Goal: Task Accomplishment & Management: Manage account settings

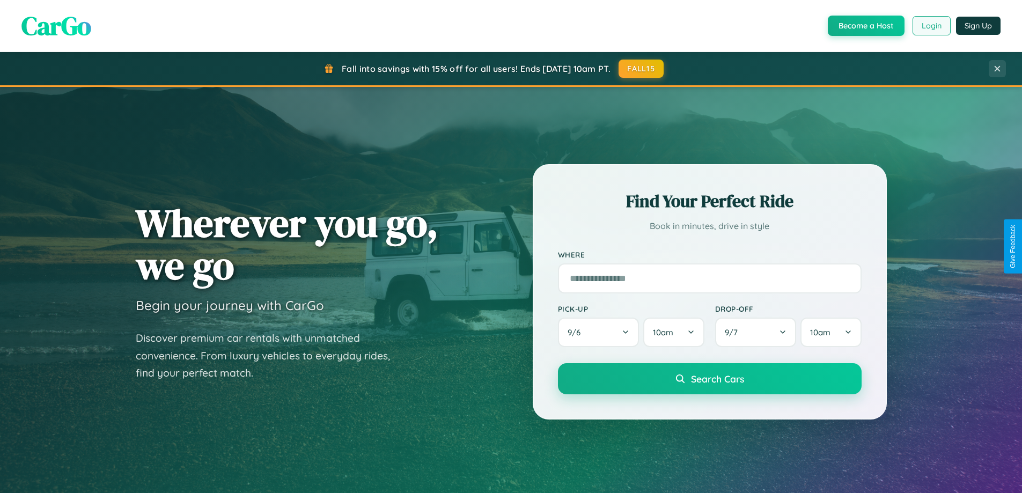
click at [930, 26] on button "Login" at bounding box center [931, 25] width 38 height 19
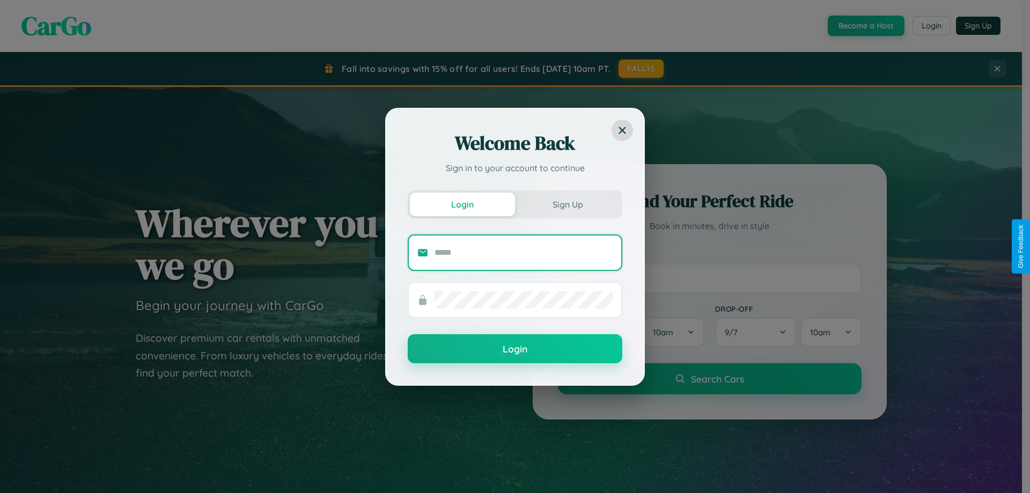
click at [523, 252] on input "text" at bounding box center [523, 252] width 178 height 17
type input "**********"
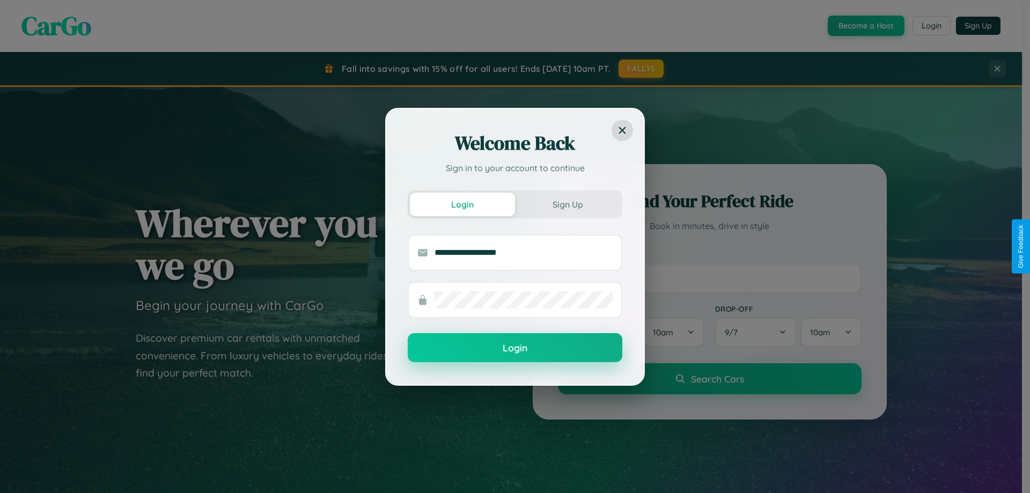
click at [515, 348] on button "Login" at bounding box center [515, 347] width 214 height 29
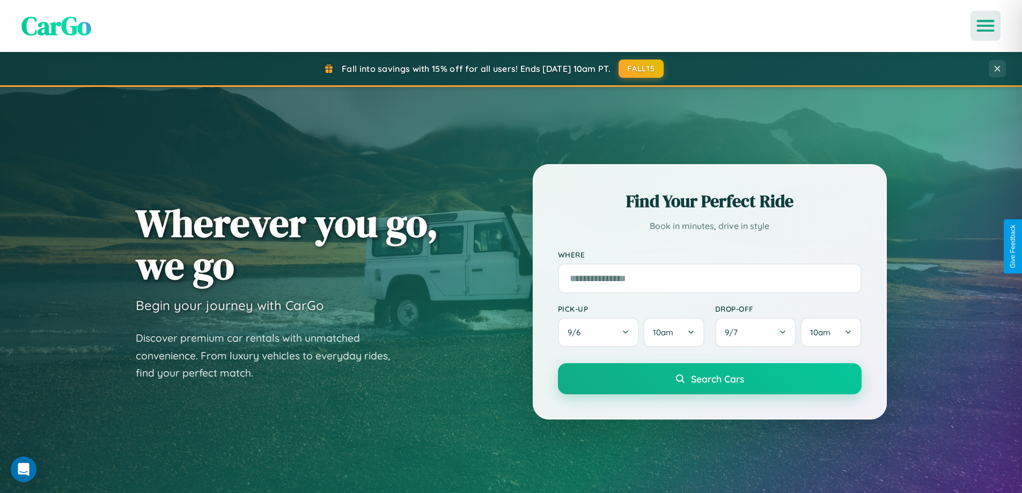
click at [985, 26] on icon "Open menu" at bounding box center [986, 26] width 16 height 10
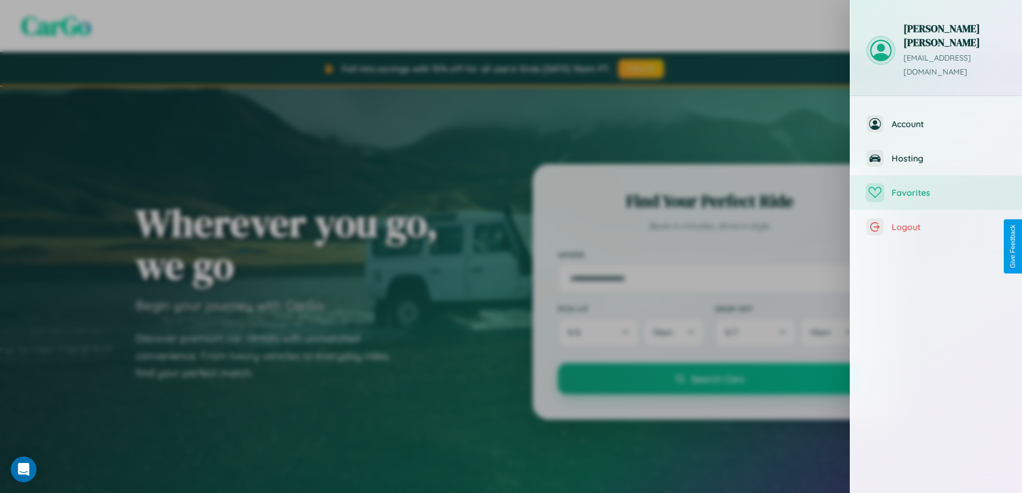
click at [936, 187] on span "Favorites" at bounding box center [948, 192] width 114 height 11
